Goal: Check status: Check status

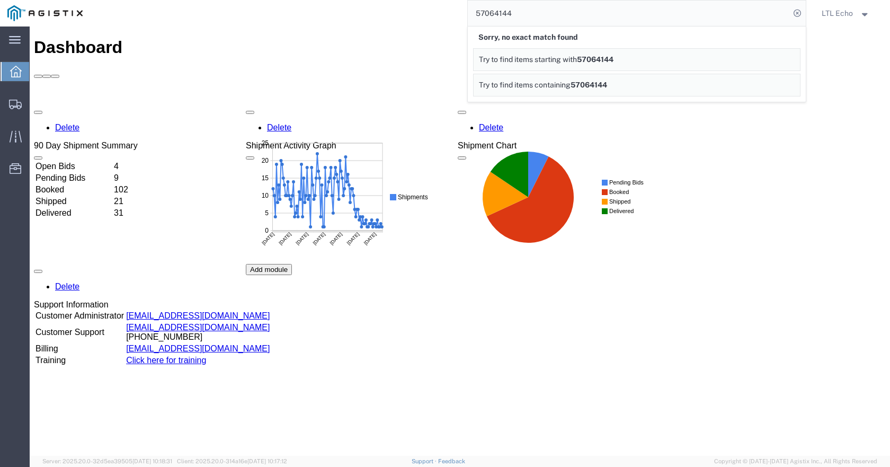
drag, startPoint x: 517, startPoint y: 17, endPoint x: 478, endPoint y: 16, distance: 39.2
click at [478, 16] on input "57064144" at bounding box center [629, 13] width 322 height 25
type input "64471788"
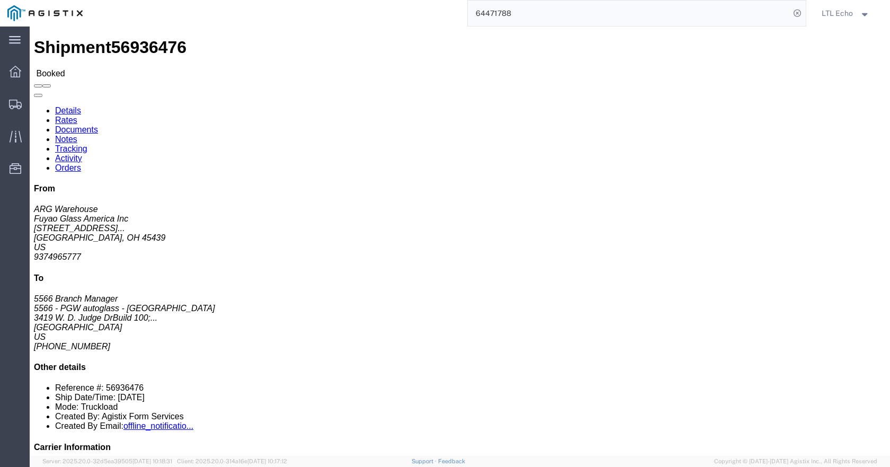
click link "Rates"
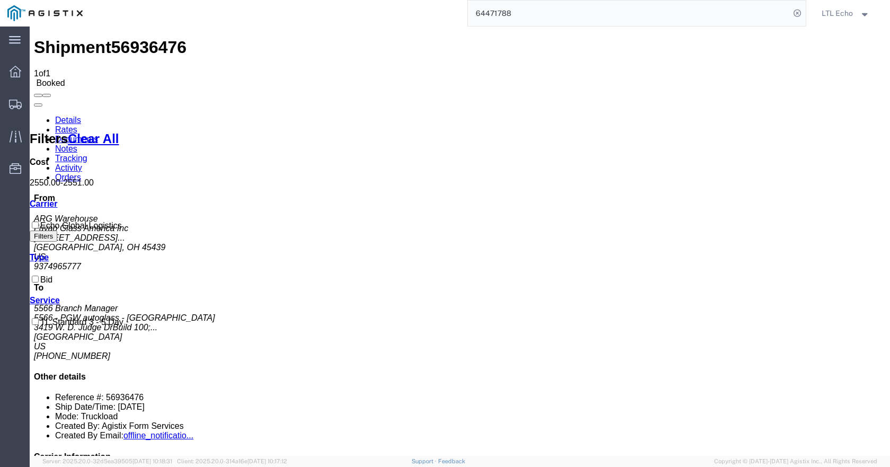
click at [98, 135] on link "Documents" at bounding box center [76, 139] width 43 height 9
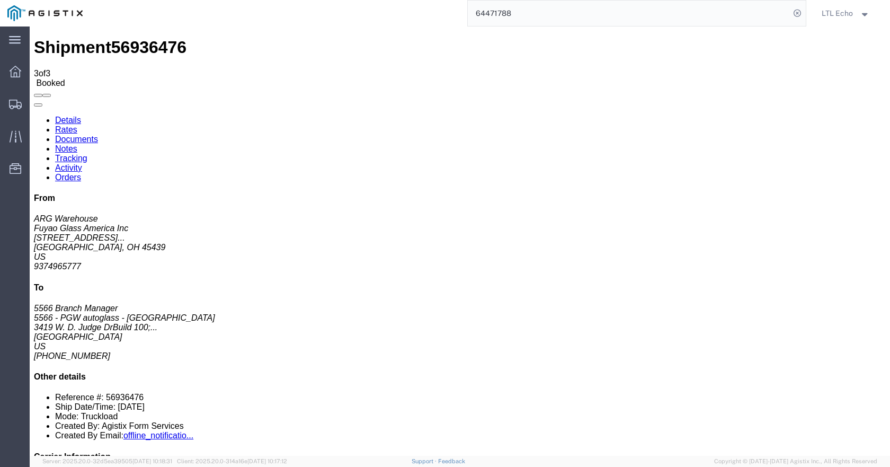
click at [77, 125] on link "Rates" at bounding box center [66, 129] width 22 height 9
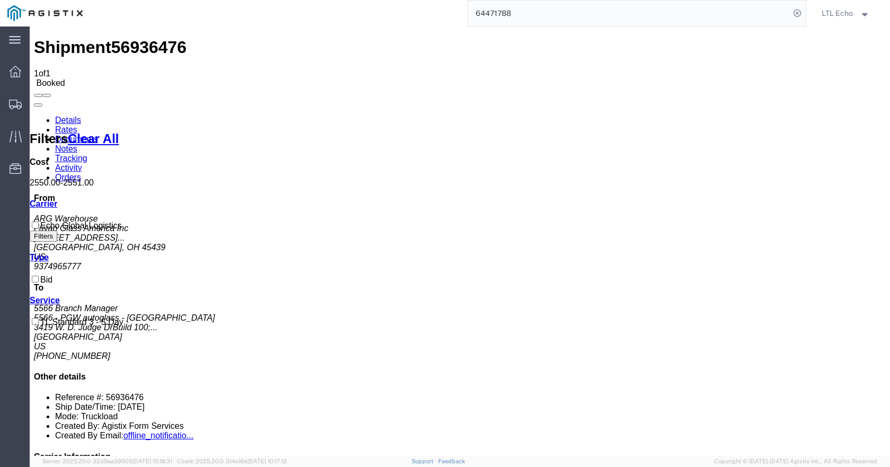
click at [67, 116] on link "Details" at bounding box center [68, 120] width 26 height 9
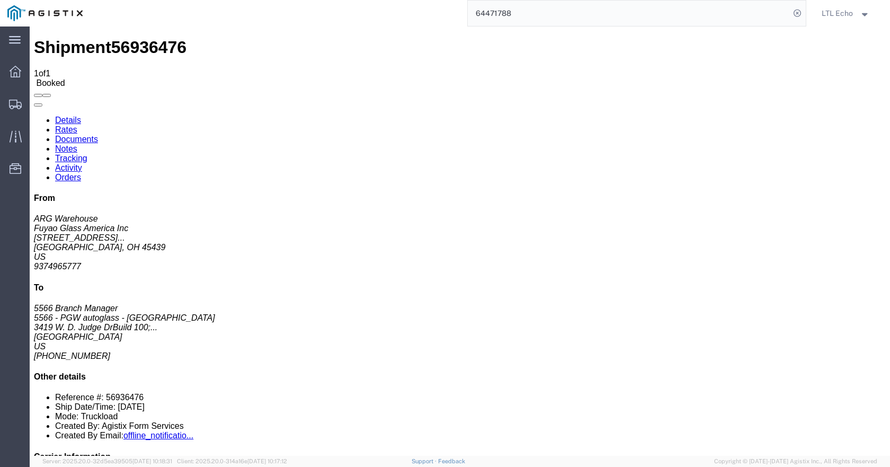
click span "56936476"
copy span "56936476"
click div "Ship From Fuyao Glass America Inc (ARG Warehouse) FUYA [STREET_ADDRESS][PERSON_…"
click h4 "Routing & Vehicle Information"
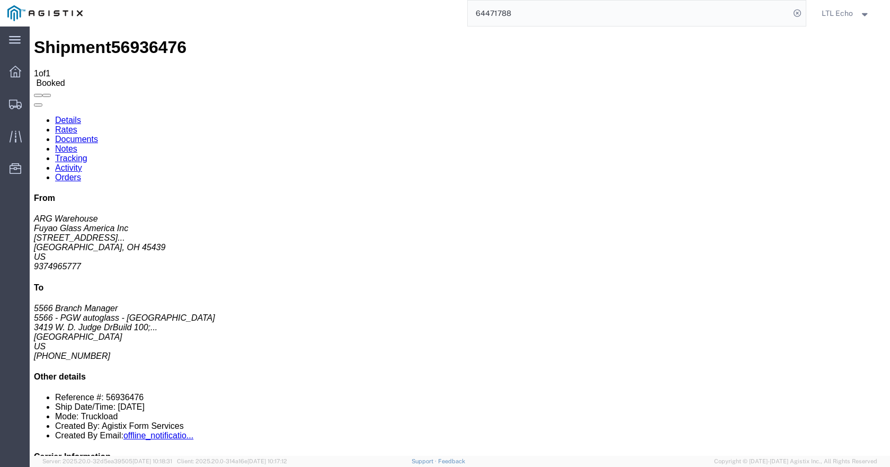
click div "Shipment Detail Ship From Fuyao Glass America Inc (ARG Warehouse) FUYA [STREET_…"
click div "Ship To 5566 - PGW autoglass - [GEOGRAPHIC_DATA] (5566 Branch Manager) 5566 341…"
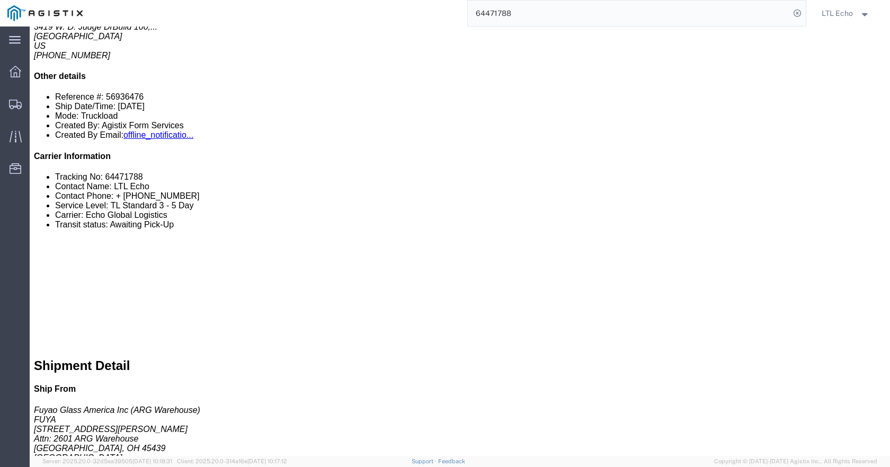
scroll to position [318, 0]
